Goal: Task Accomplishment & Management: Manage account settings

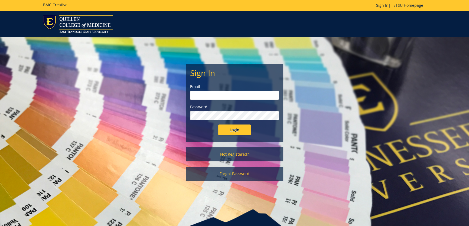
type input "[EMAIL_ADDRESS][DOMAIN_NAME]"
click at [226, 133] on input "Login" at bounding box center [234, 130] width 32 height 11
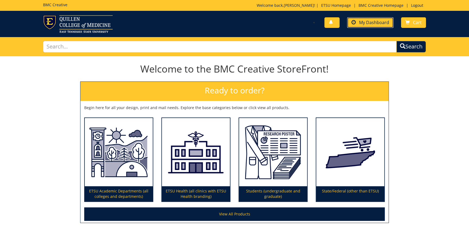
click at [378, 25] on span "My Dashboard" at bounding box center [374, 22] width 30 height 6
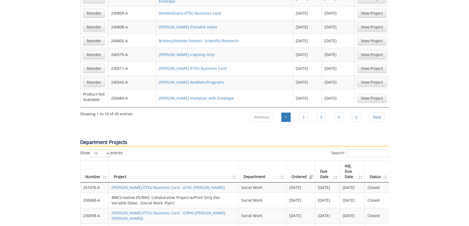
scroll to position [344, 0]
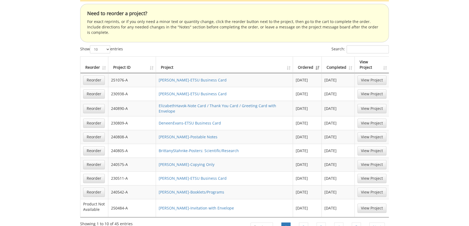
click at [311, 57] on th "Ordered" at bounding box center [307, 65] width 29 height 17
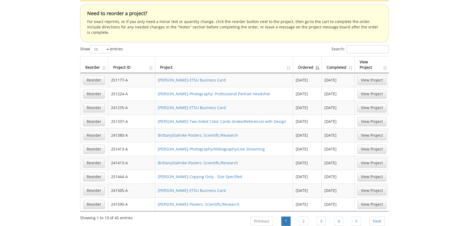
click at [311, 57] on th "Ordered" at bounding box center [307, 65] width 29 height 17
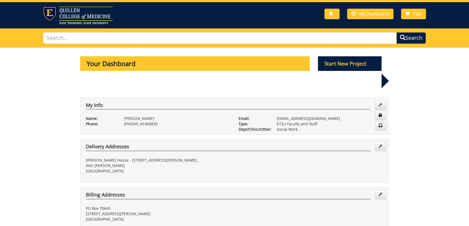
scroll to position [0, 0]
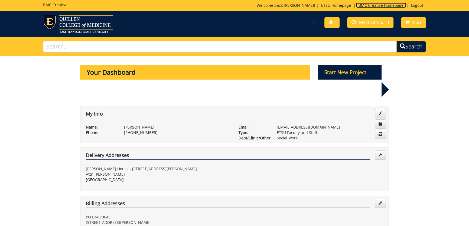
click at [385, 6] on link "BMC Creative Homepage" at bounding box center [381, 5] width 50 height 5
